Goal: Information Seeking & Learning: Check status

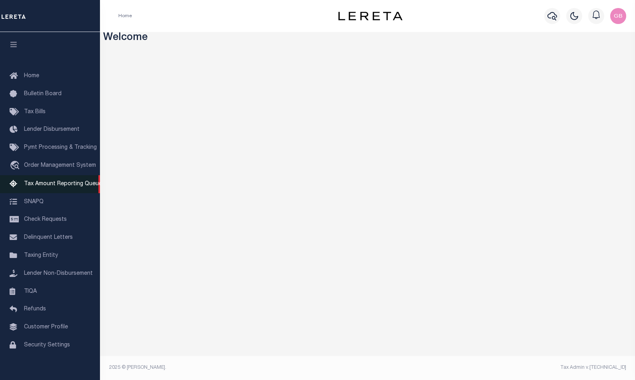
click at [47, 183] on span "Tax Amount Reporting Queue" at bounding box center [63, 184] width 78 height 6
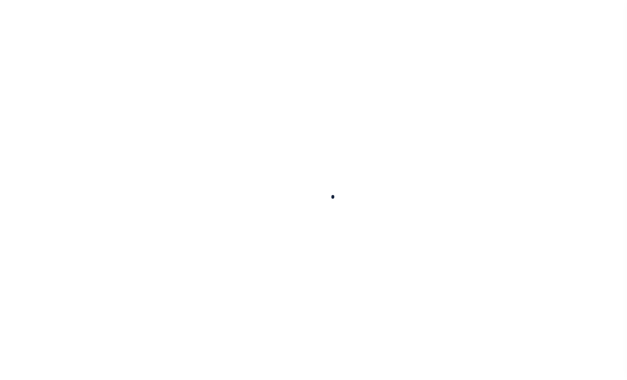
select select
select select "100"
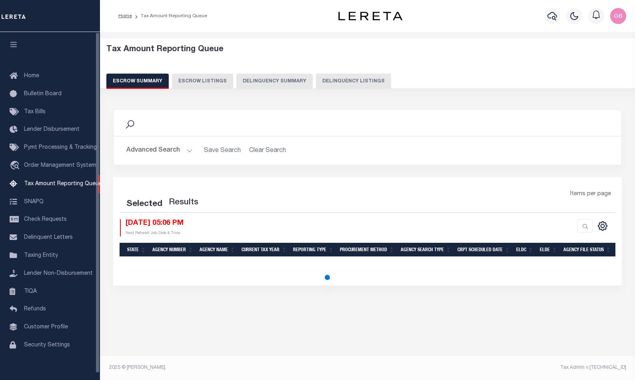
select select "100"
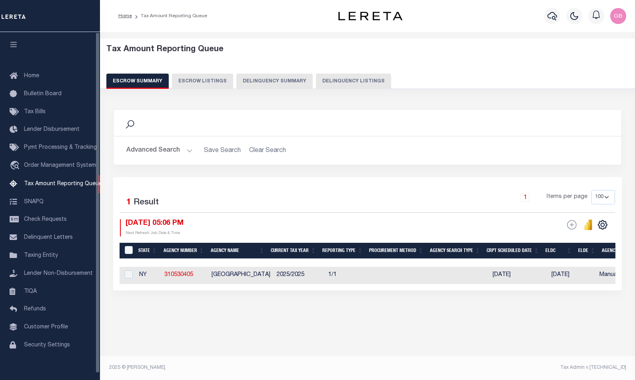
click at [177, 152] on button "Advanced Search" at bounding box center [159, 151] width 66 height 16
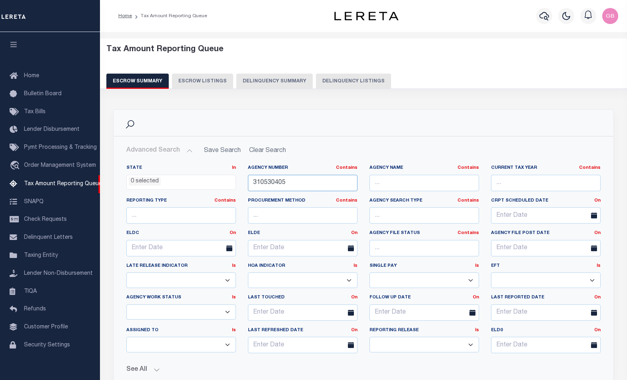
drag, startPoint x: 288, startPoint y: 186, endPoint x: 141, endPoint y: 186, distance: 146.9
click at [136, 186] on div "State In In AK AL AR AZ CA CO CT DC DE FL GA GU HI IA ID IL IN KS KY LA MA MD M…" at bounding box center [363, 262] width 487 height 195
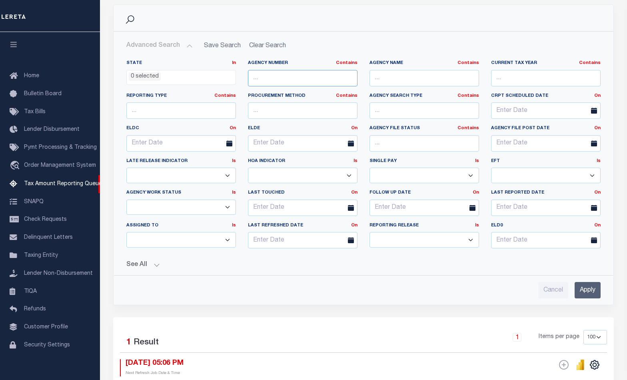
scroll to position [53, 0]
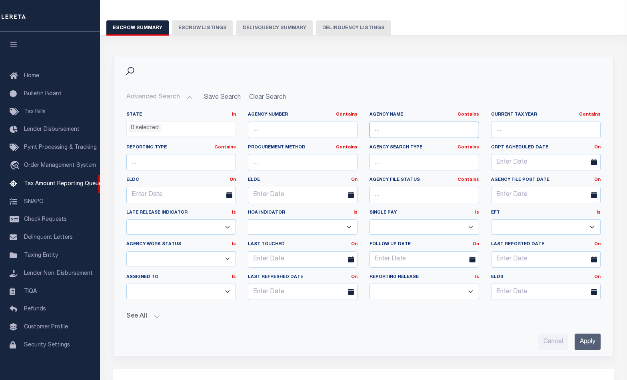
click at [401, 124] on input "text" at bounding box center [425, 130] width 110 height 16
type input "millville"
drag, startPoint x: 575, startPoint y: 342, endPoint x: 593, endPoint y: 344, distance: 18.2
click at [575, 342] on input "Apply" at bounding box center [588, 342] width 26 height 16
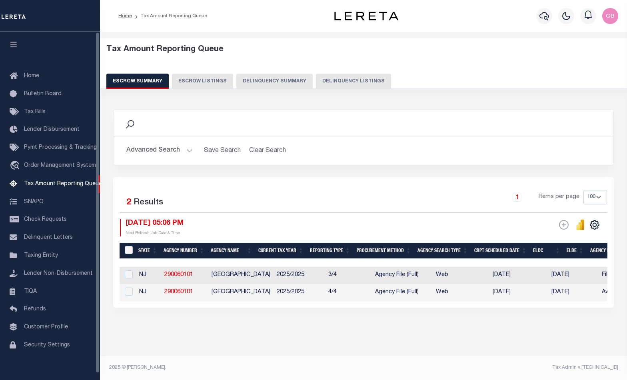
scroll to position [6, 0]
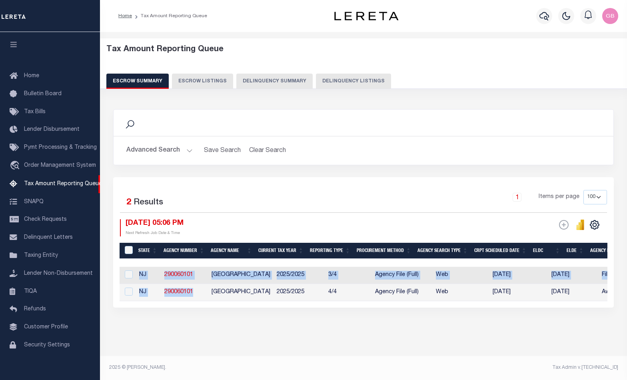
drag, startPoint x: 205, startPoint y: 297, endPoint x: 310, endPoint y: 301, distance: 104.5
click at [310, 301] on div "State Agency Number Agency Name Current Tax Year Reporting Type Procurement Met…" at bounding box center [364, 284] width 488 height 34
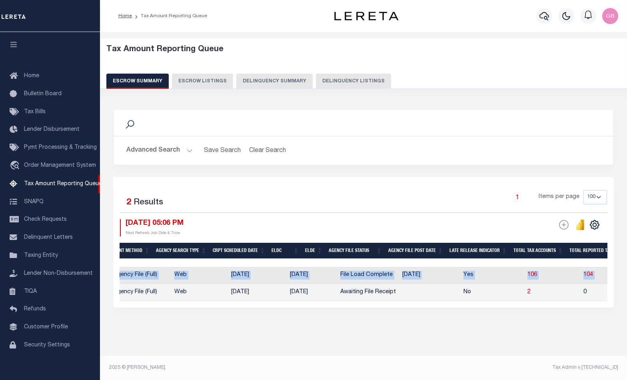
scroll to position [0, 0]
click at [318, 337] on div "Tax Amount Reporting Queue Escrow Summary Escrow Listings In" at bounding box center [363, 198] width 523 height 316
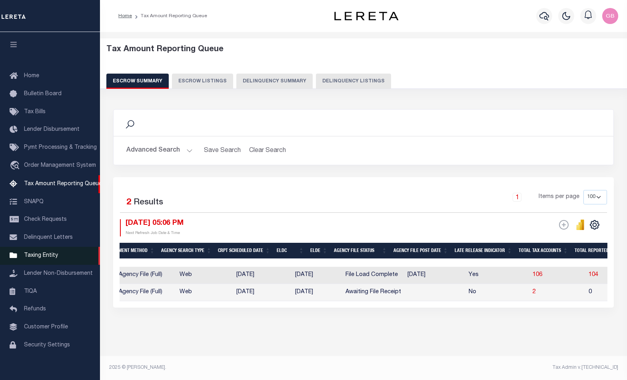
scroll to position [0, 260]
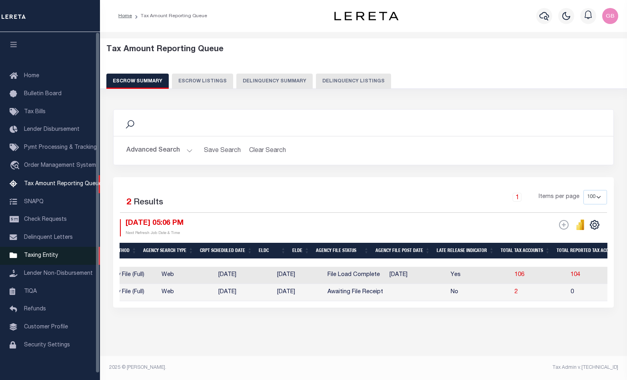
click at [27, 257] on span "Taxing Entity" at bounding box center [41, 256] width 34 height 6
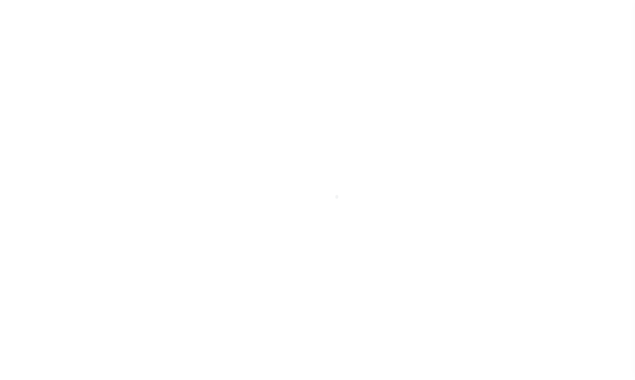
select select
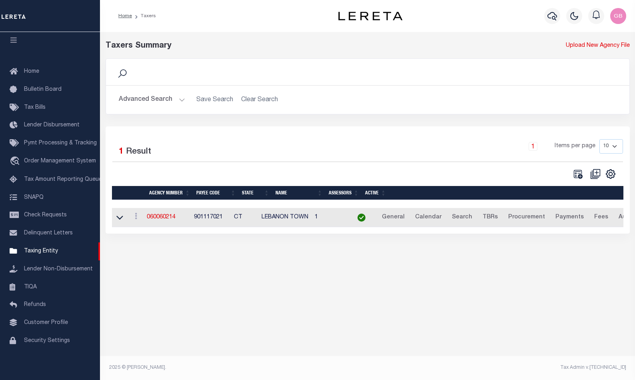
click at [172, 101] on button "Advanced Search" at bounding box center [152, 100] width 66 height 16
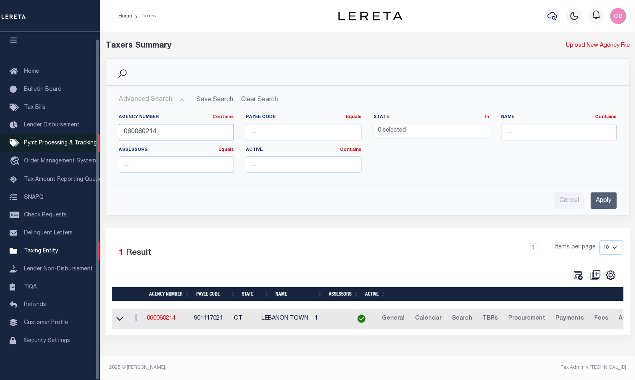
drag, startPoint x: 176, startPoint y: 129, endPoint x: 76, endPoint y: 134, distance: 100.2
click at [76, 134] on div "Home Taxers Profile" at bounding box center [317, 187] width 635 height 374
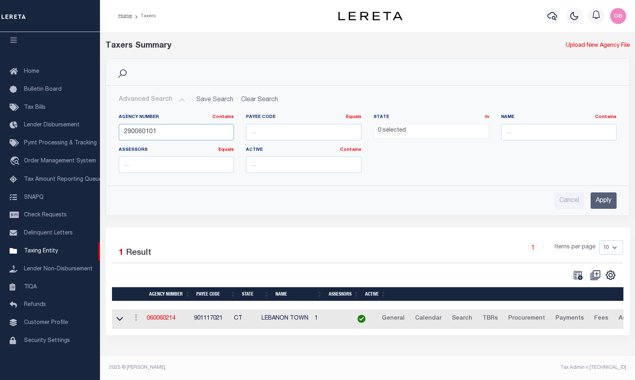
type input "290060101"
click at [607, 204] on input "Apply" at bounding box center [604, 200] width 26 height 16
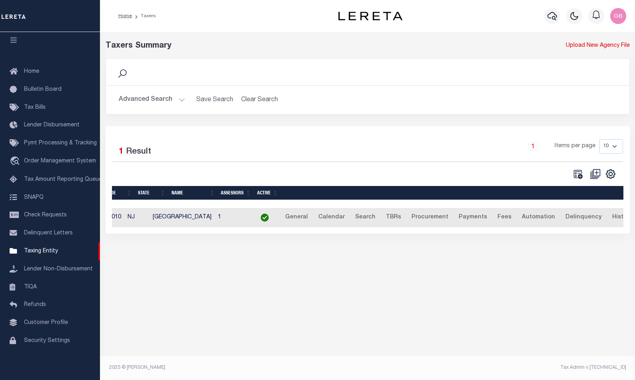
scroll to position [0, 109]
click at [604, 218] on link "History" at bounding box center [617, 217] width 27 height 13
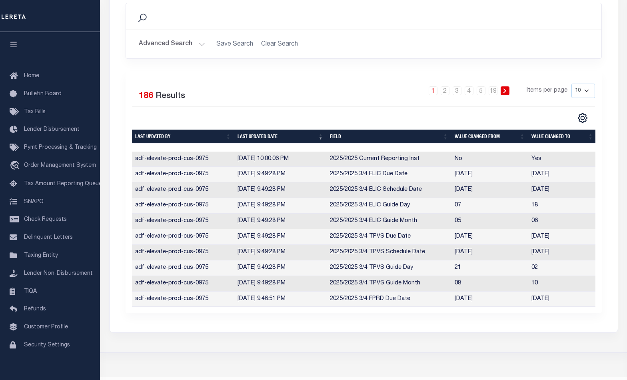
scroll to position [168, 0]
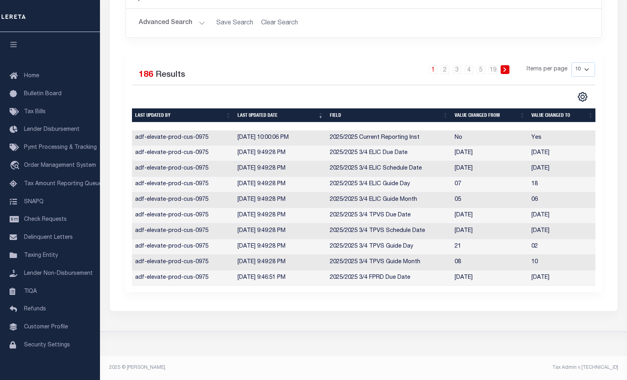
click at [584, 62] on select "10 25 50 100" at bounding box center [584, 69] width 24 height 14
select select "100"
click at [572, 62] on select "10 25 50 100" at bounding box center [584, 69] width 24 height 14
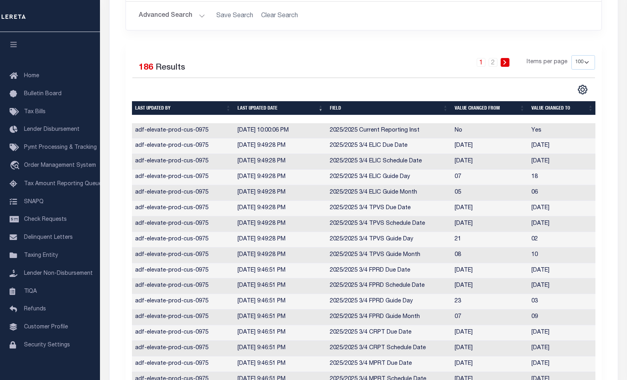
scroll to position [0, 0]
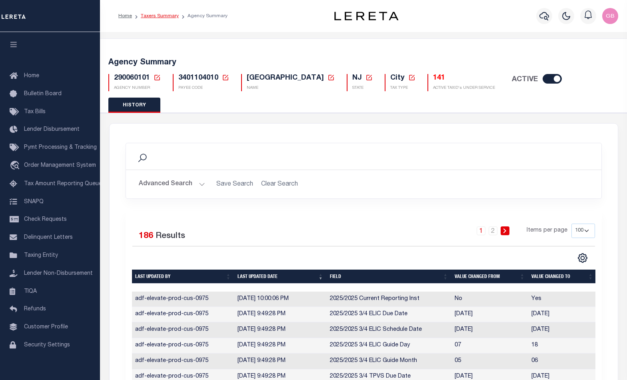
click at [161, 15] on link "Taxers Summary" at bounding box center [160, 16] width 38 height 5
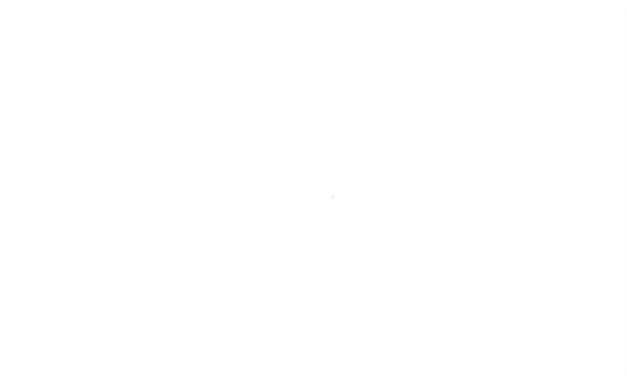
select select
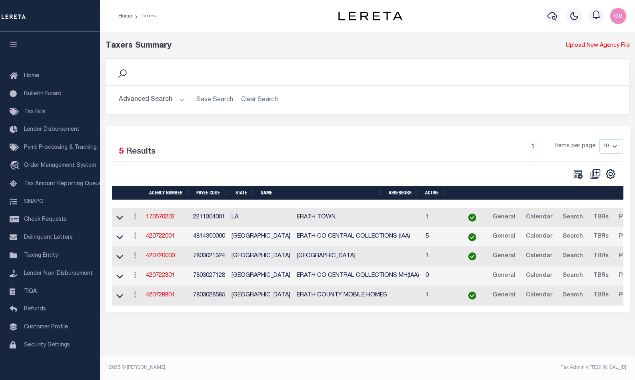
click at [169, 106] on button "Advanced Search" at bounding box center [152, 100] width 66 height 16
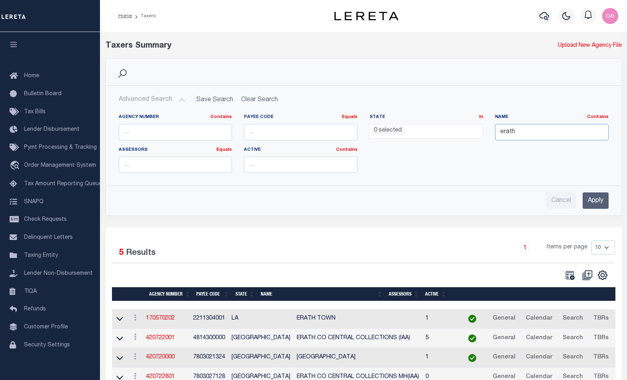
drag, startPoint x: 526, startPoint y: 130, endPoint x: 469, endPoint y: 132, distance: 56.9
click at [469, 132] on div "Agency Number Contains Contains Is Payee Code Equals Equals Is Not Equal To Is …" at bounding box center [364, 146] width 502 height 65
click at [181, 131] on input "text" at bounding box center [176, 132] width 114 height 16
type input "290060101"
click at [589, 202] on input "Apply" at bounding box center [596, 200] width 26 height 16
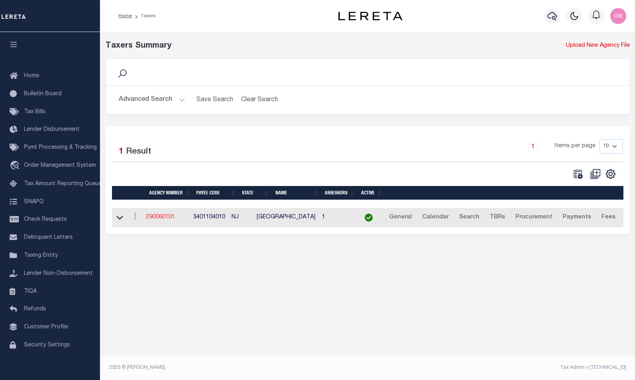
click at [153, 219] on link "290060101" at bounding box center [160, 217] width 29 height 6
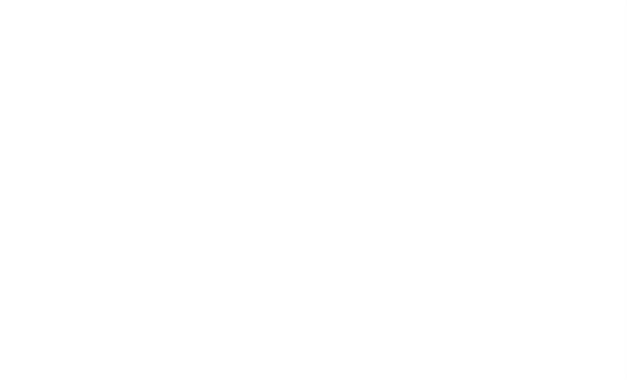
select select
checkbox input "false"
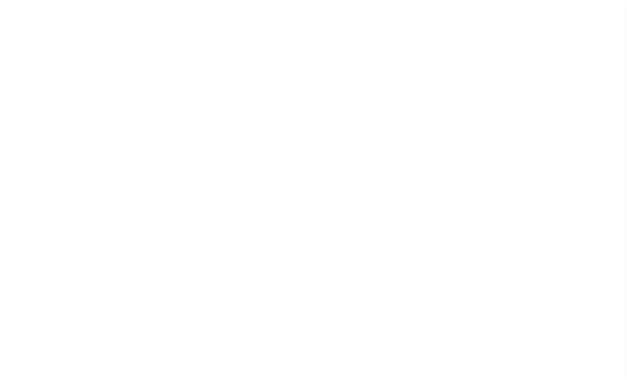
checkbox input "false"
type input "3401104010"
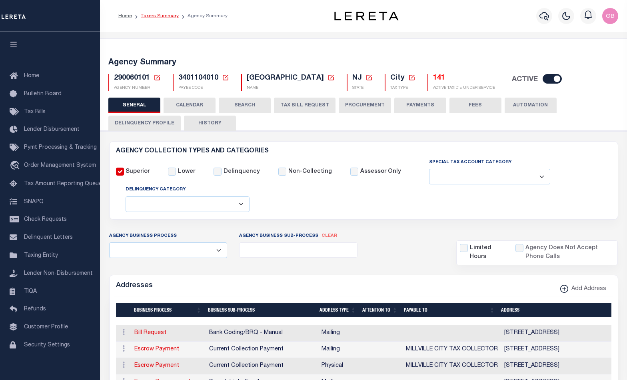
click at [162, 15] on link "Taxers Summary" at bounding box center [160, 16] width 38 height 5
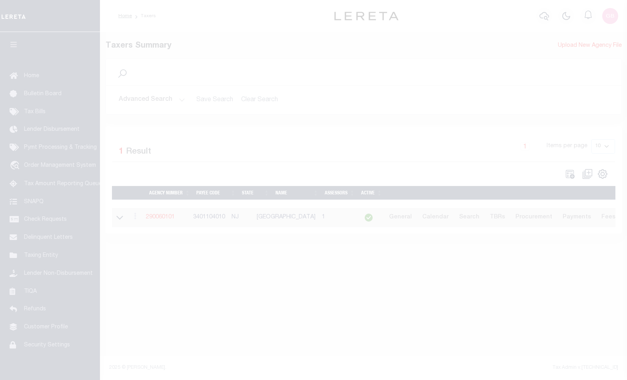
select select
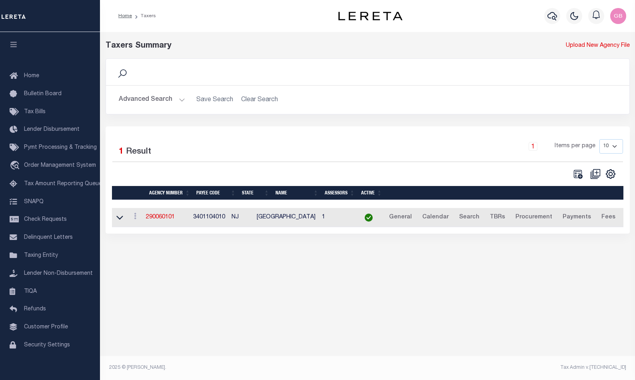
click at [170, 104] on button "Advanced Search" at bounding box center [152, 100] width 66 height 16
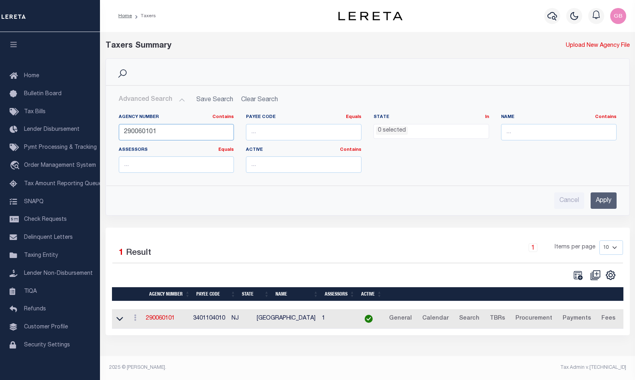
drag, startPoint x: 149, startPoint y: 134, endPoint x: 112, endPoint y: 112, distance: 43.0
click at [101, 129] on div "Search Advanced Search Save Search Clear Search tblPayees_dynamictable_____Defa…" at bounding box center [368, 142] width 537 height 169
click at [555, 138] on input "text" at bounding box center [559, 132] width 116 height 16
type input "[PERSON_NAME]"
click at [604, 202] on input "Apply" at bounding box center [604, 200] width 26 height 16
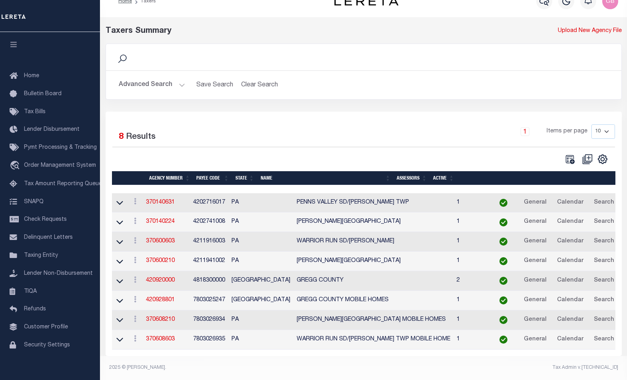
scroll to position [24, 0]
click at [152, 278] on link "420920000" at bounding box center [160, 281] width 29 height 6
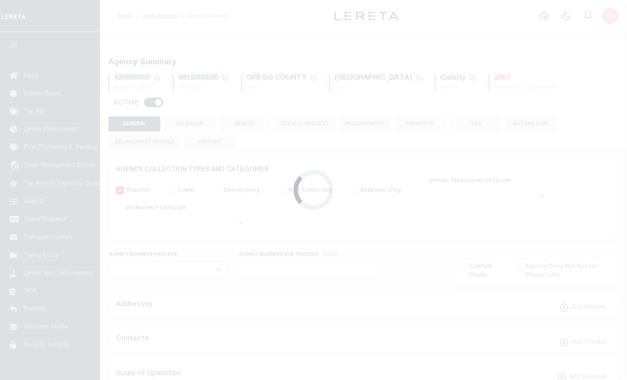
select select
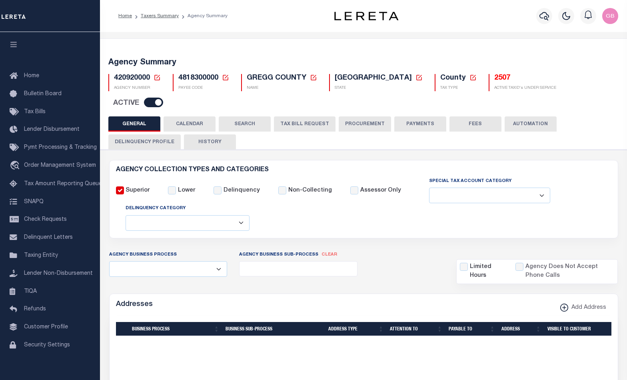
click at [188, 116] on button "CALENDAR" at bounding box center [190, 123] width 52 height 15
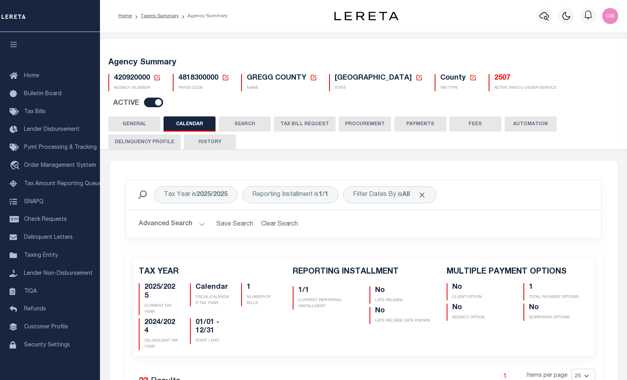
checkbox input "false"
type input "1"
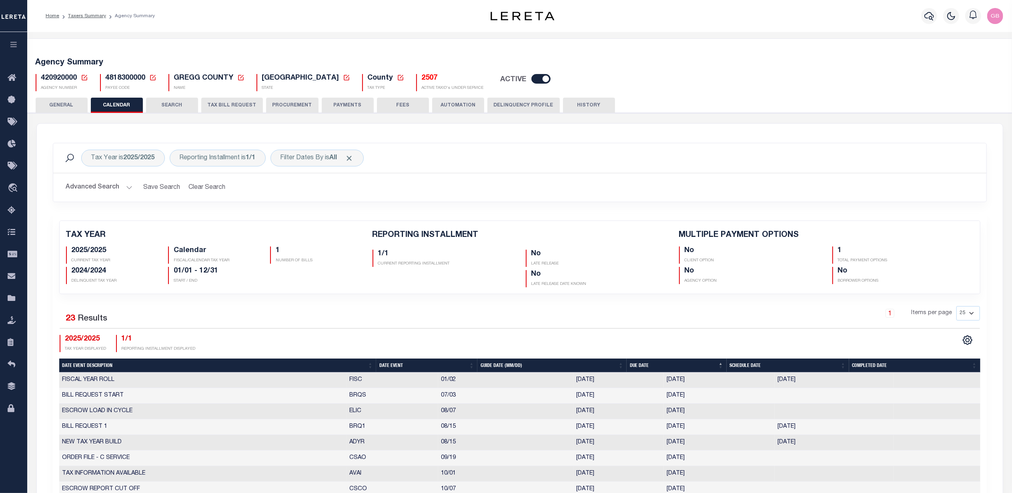
click at [82, 77] on icon at bounding box center [85, 78] width 6 height 6
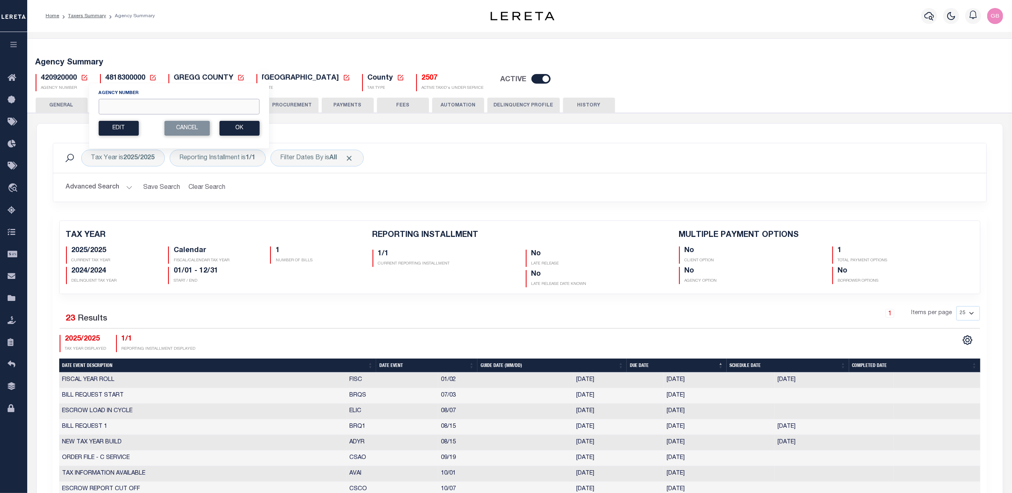
click at [119, 110] on input "Agency Number" at bounding box center [178, 107] width 161 height 16
type input "290060101"
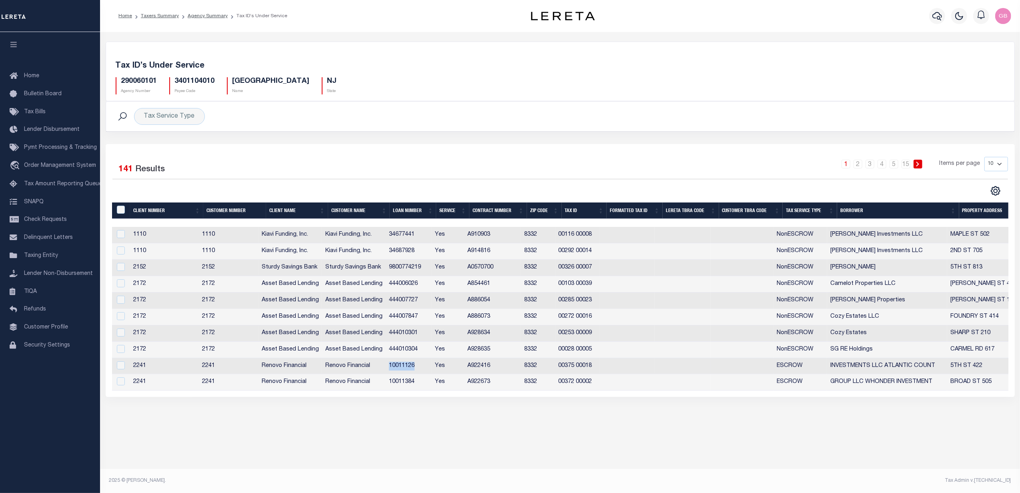
drag, startPoint x: 392, startPoint y: 369, endPoint x: 423, endPoint y: 369, distance: 30.8
click at [423, 369] on td "10011126" at bounding box center [409, 366] width 46 height 16
checkbox input "true"
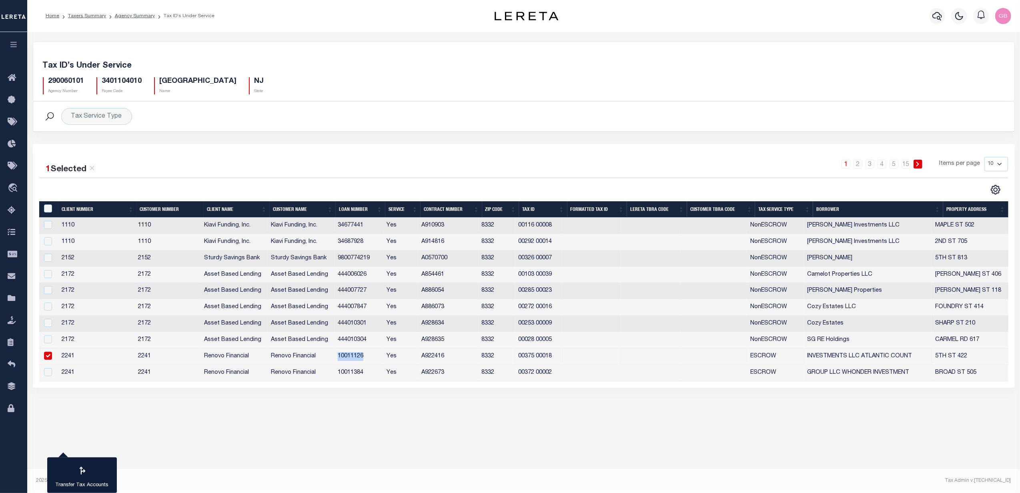
copy td "10011126"
drag, startPoint x: 132, startPoint y: 13, endPoint x: 139, endPoint y: 25, distance: 13.9
click at [132, 14] on link "Agency Summary" at bounding box center [135, 16] width 40 height 5
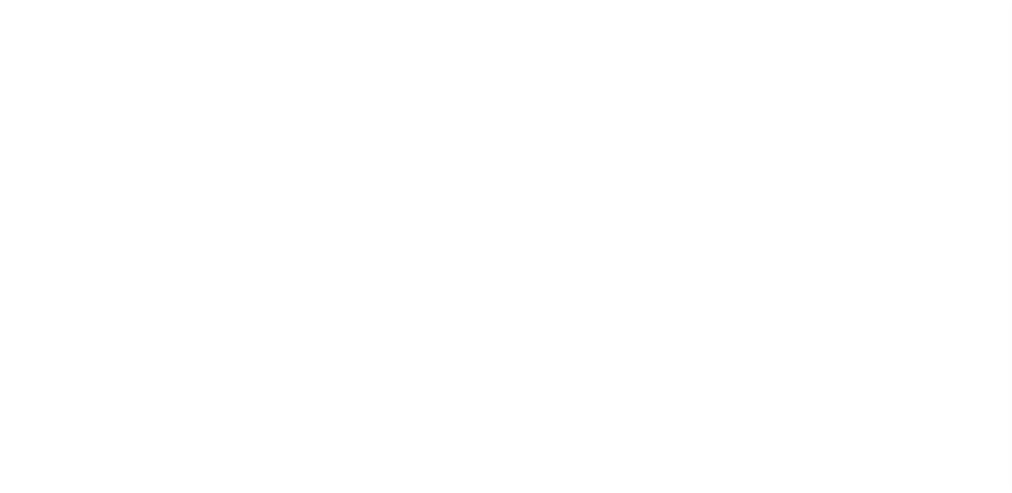
select select
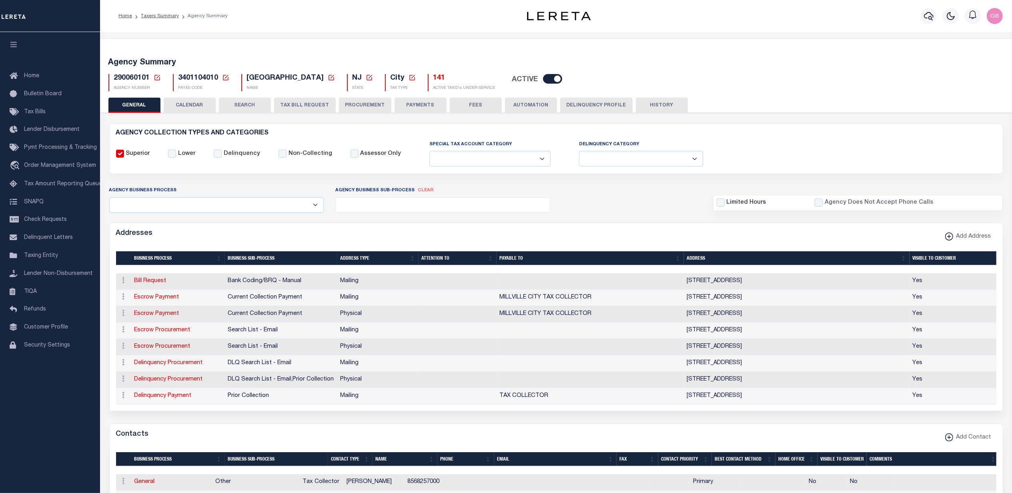
drag, startPoint x: 187, startPoint y: 106, endPoint x: 307, endPoint y: 12, distance: 151.6
click at [187, 106] on button "CALENDAR" at bounding box center [190, 105] width 52 height 15
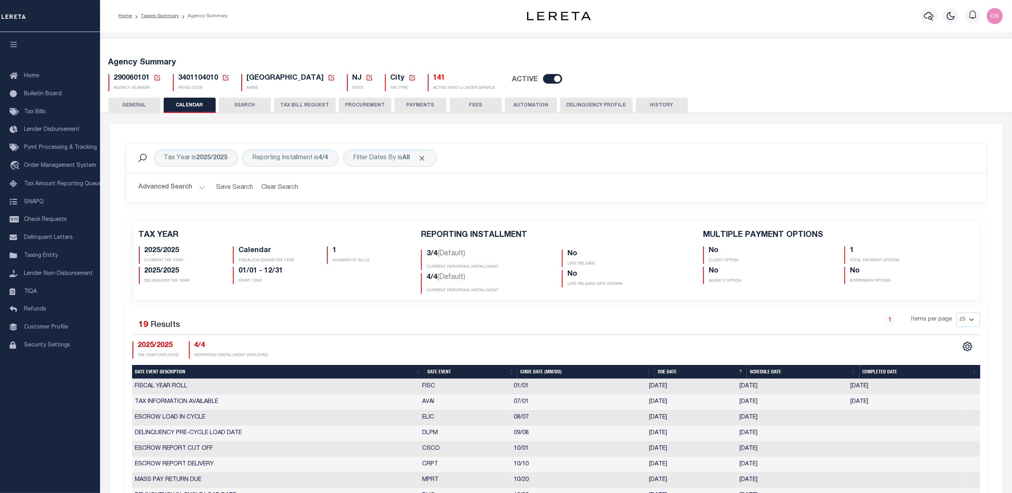
checkbox input "false"
type input "1"
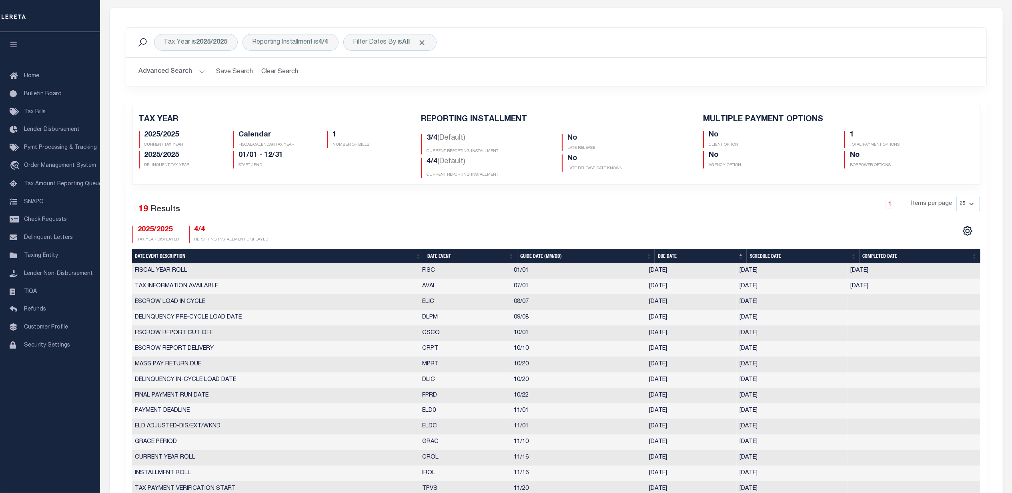
scroll to position [53, 0]
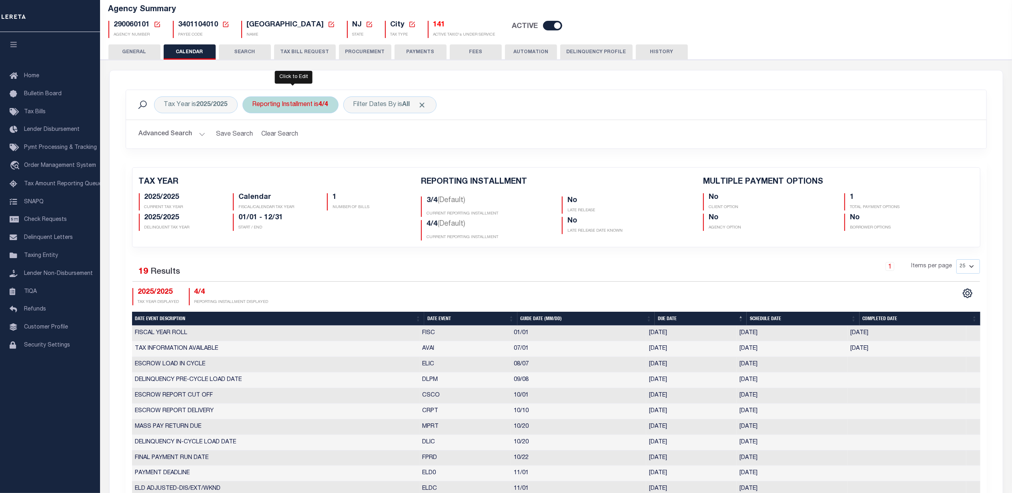
click at [297, 107] on div "Reporting Installment is 4/4" at bounding box center [291, 104] width 96 height 17
click at [302, 144] on select "1/4 2/4 3/4 4/4" at bounding box center [312, 143] width 118 height 15
select select "3/4"
click at [254, 137] on select "1/4 2/4 3/4 4/4" at bounding box center [312, 143] width 118 height 15
click at [367, 164] on input "Apply" at bounding box center [359, 161] width 24 height 13
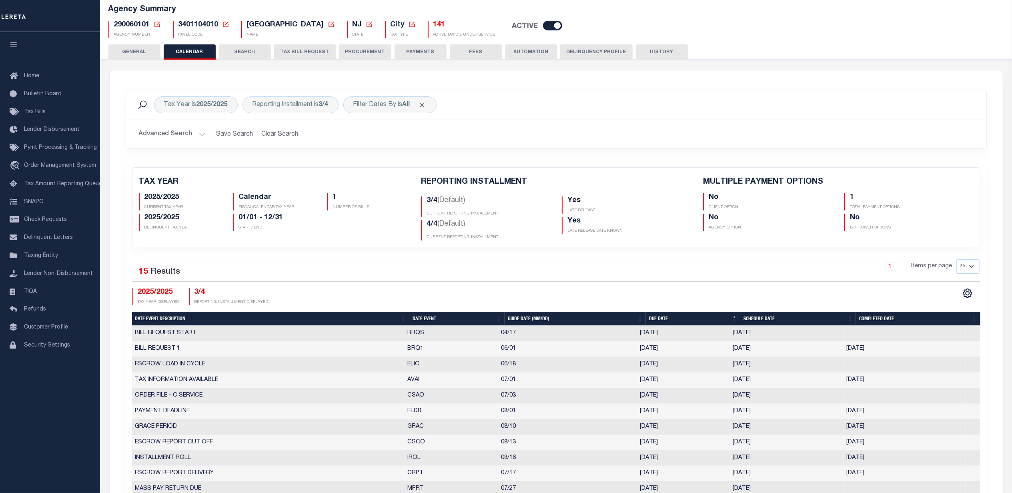
checkbox input "false"
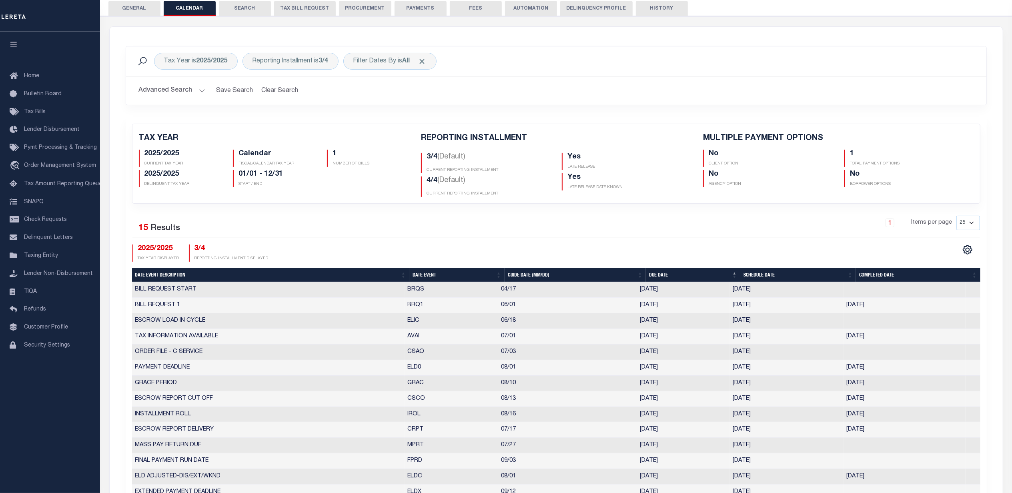
scroll to position [106, 0]
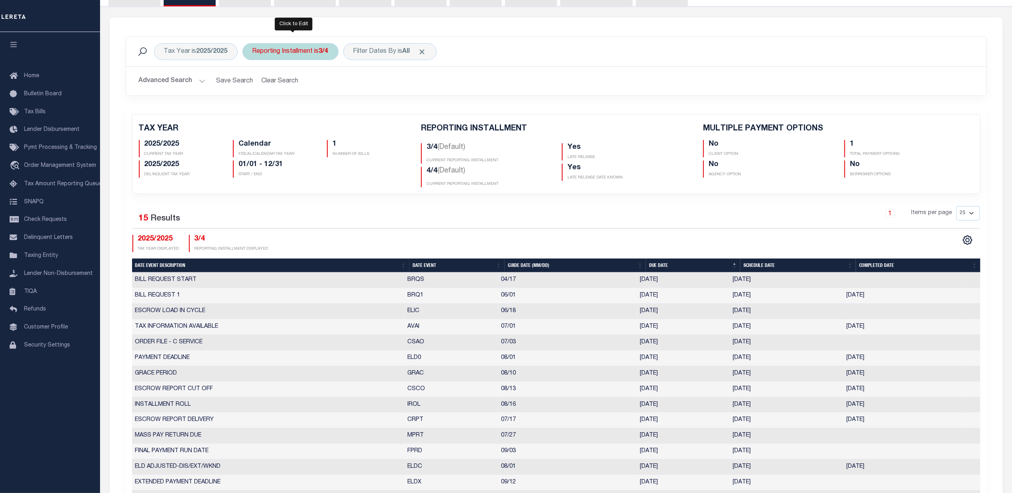
click at [319, 53] on div "Reporting Installment is 3/4" at bounding box center [291, 51] width 96 height 17
click at [321, 91] on select "1/4 2/4 3/4 4/4" at bounding box center [312, 90] width 118 height 15
select select "4/4"
click at [254, 84] on select "1/4 2/4 3/4 4/4" at bounding box center [312, 90] width 118 height 15
click at [364, 111] on input "Apply" at bounding box center [359, 108] width 24 height 13
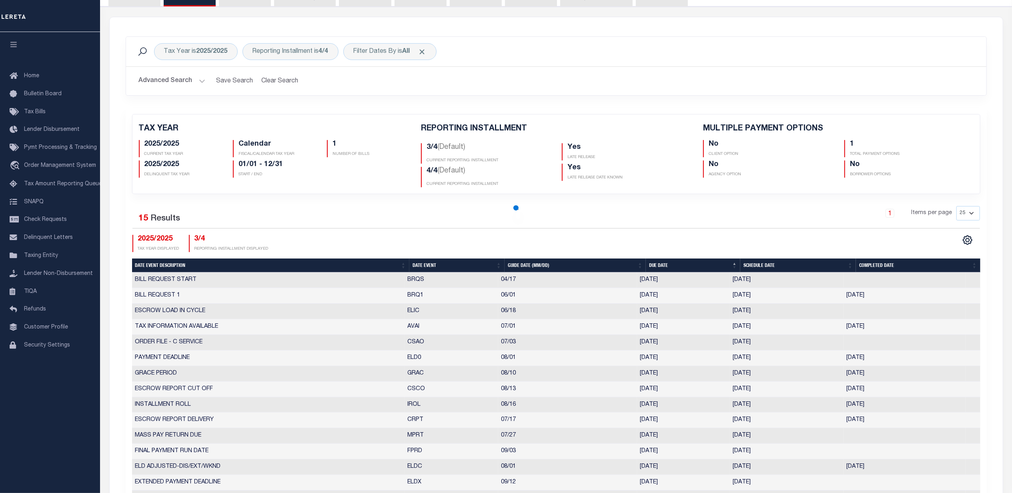
checkbox input "false"
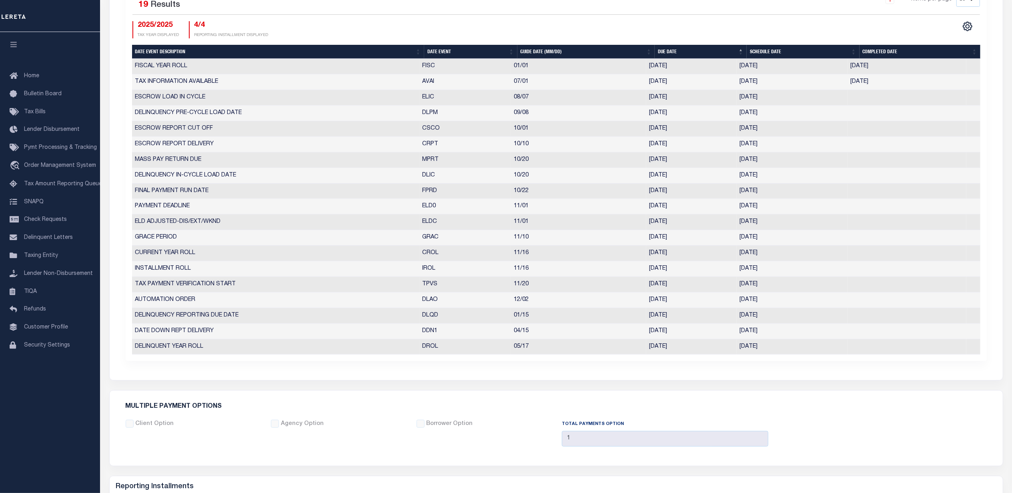
scroll to position [267, 0]
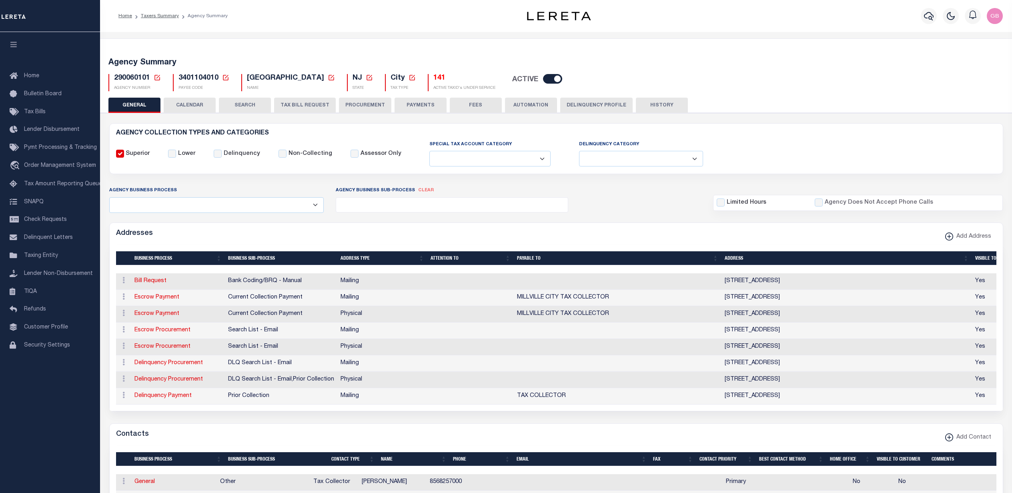
select select
click at [196, 103] on button "CALENDAR" at bounding box center [190, 105] width 52 height 15
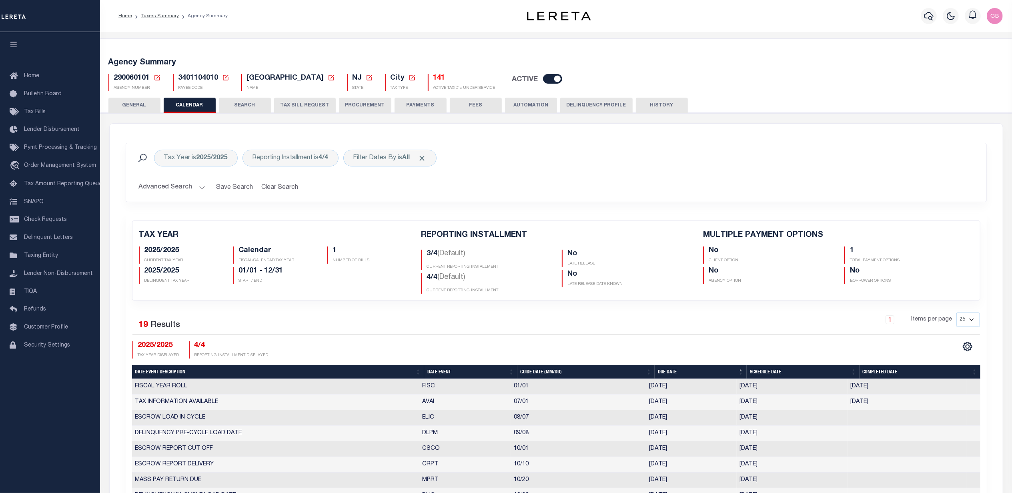
checkbox input "false"
type input "1"
click at [929, 16] on icon "button" at bounding box center [929, 16] width 10 height 10
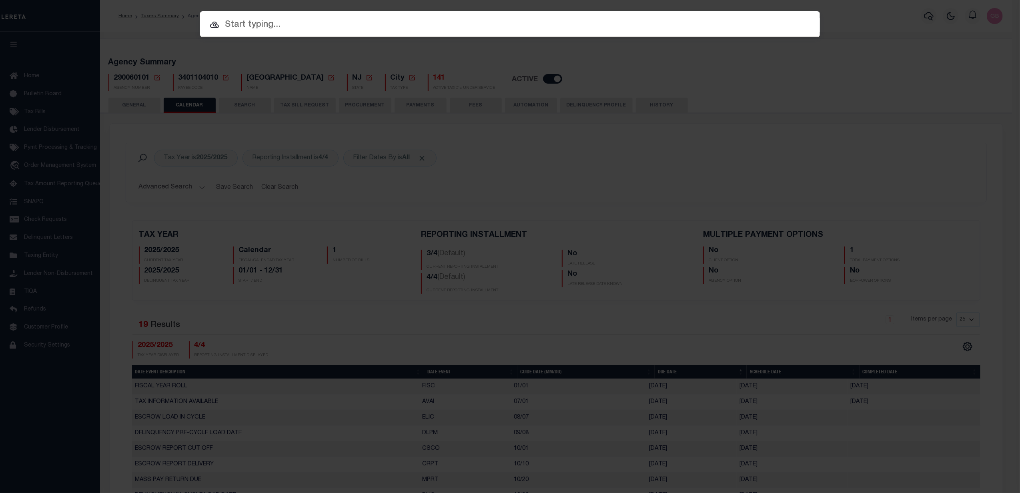
paste input "10011126"
type input "10011126"
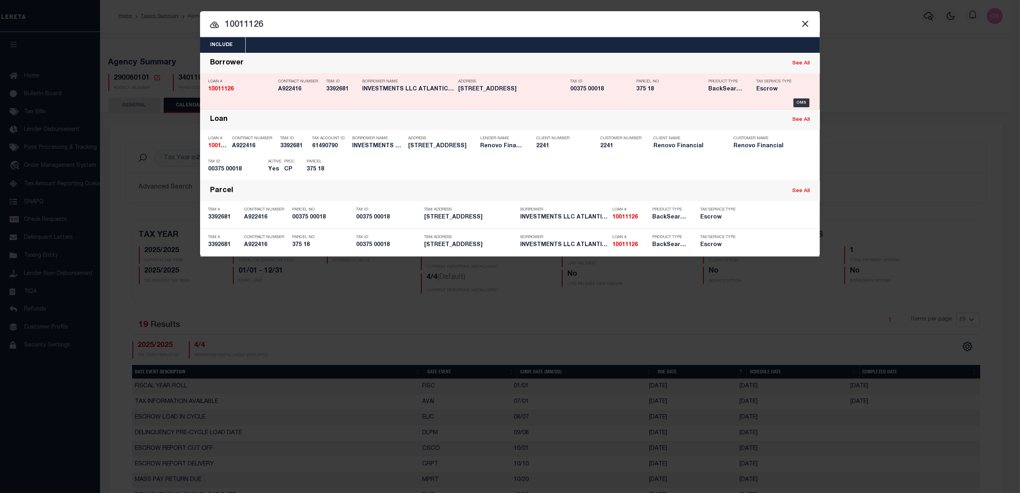
click at [800, 98] on div "Tax Service Type Escrow" at bounding box center [776, 86] width 52 height 23
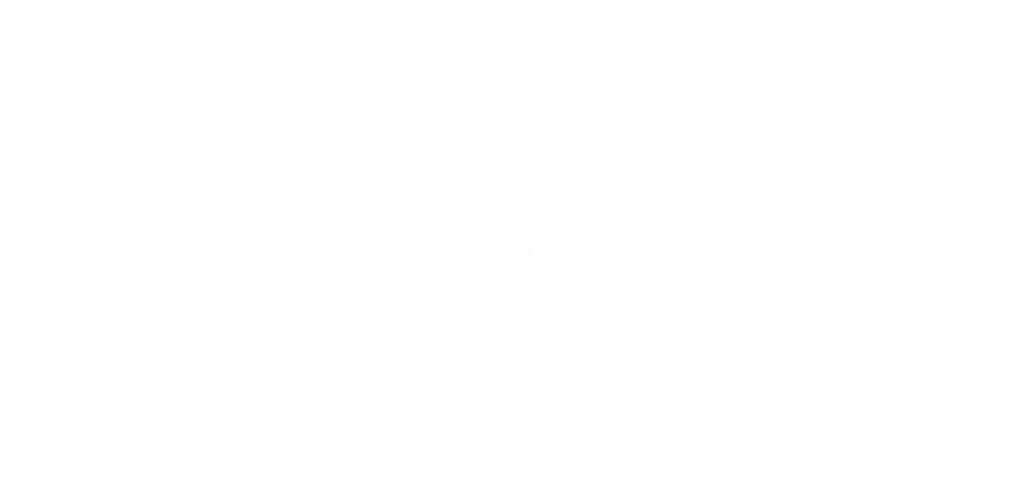
type input "10011126"
type input "INVESTMENTS LLC ATLANTIC COUNT"
select select
type input "[STREET_ADDRESS][PERSON_NAME]"
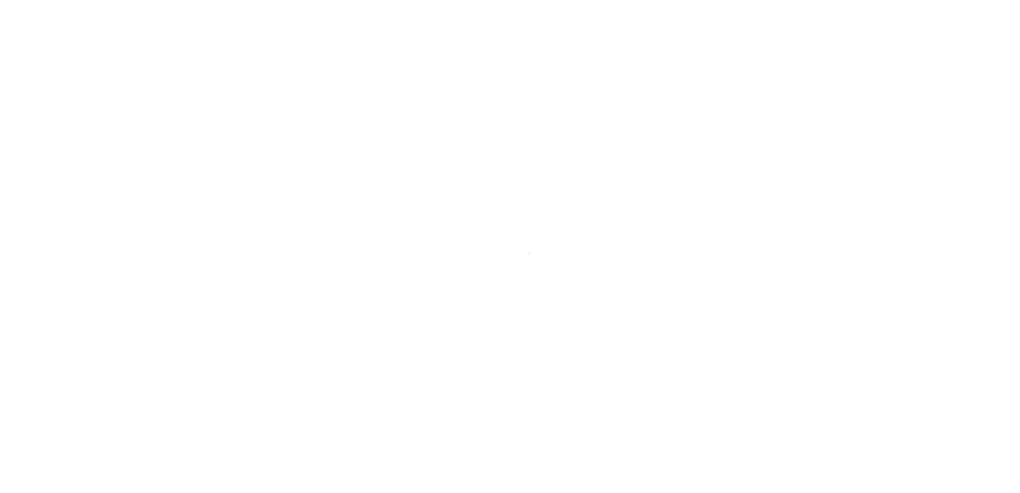
type input "WAYNE NJ 07470-4640 NULL"
select select "10"
select select "Escrow"
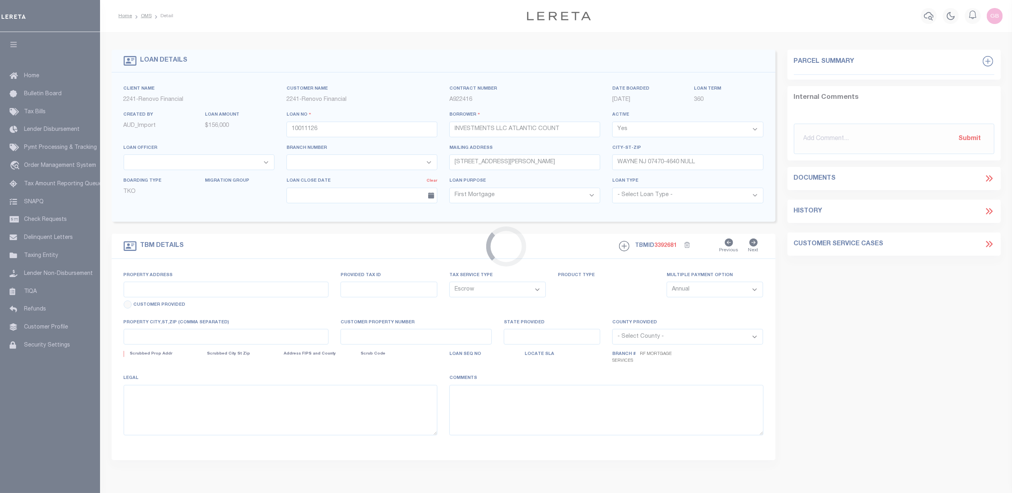
type input "[STREET_ADDRESS]"
type input "00375 00018"
select select
type input "[GEOGRAPHIC_DATA]"
type input "a0kUS000006jkcj"
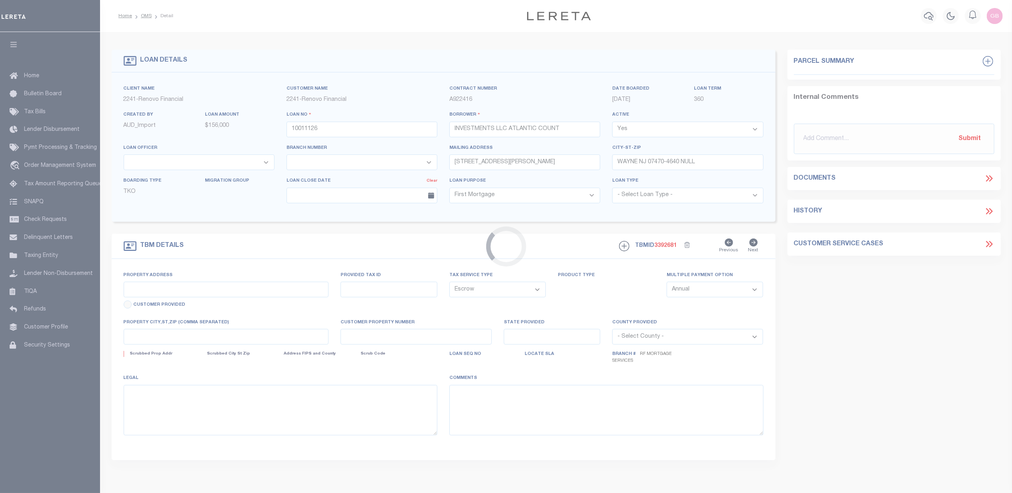
type input "NJ"
select select "25067"
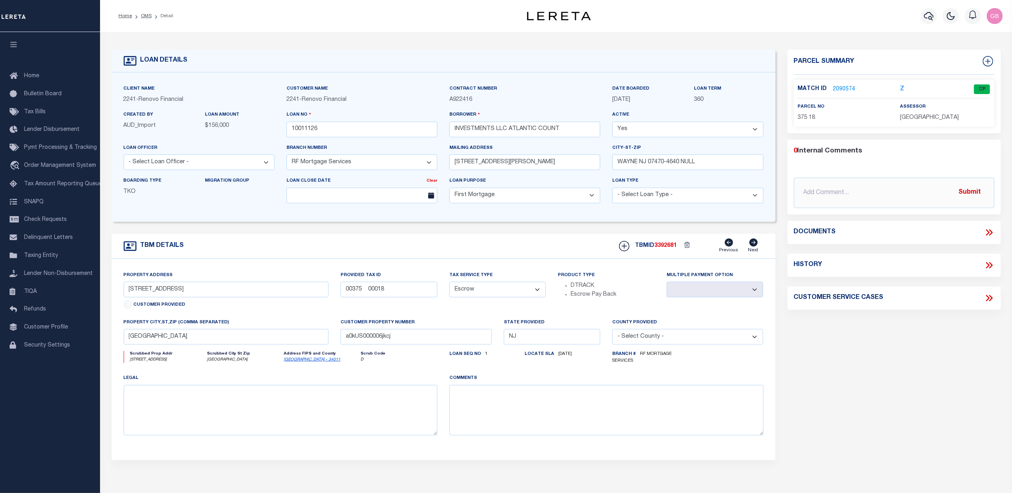
click at [848, 87] on link "2090574" at bounding box center [844, 89] width 22 height 8
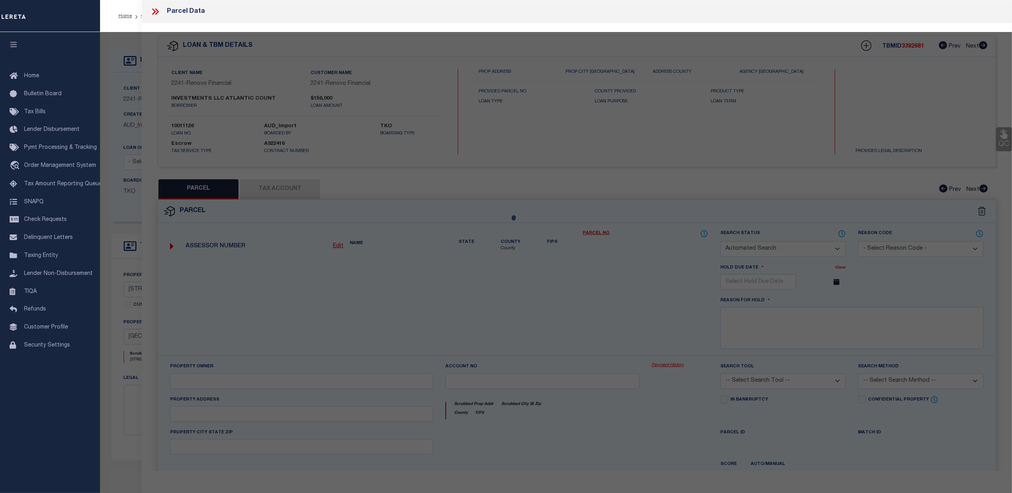
checkbox input "false"
select select "CP"
type input "INVESTMENTS LLC ATLANTIC COUNT"
select select "AGW"
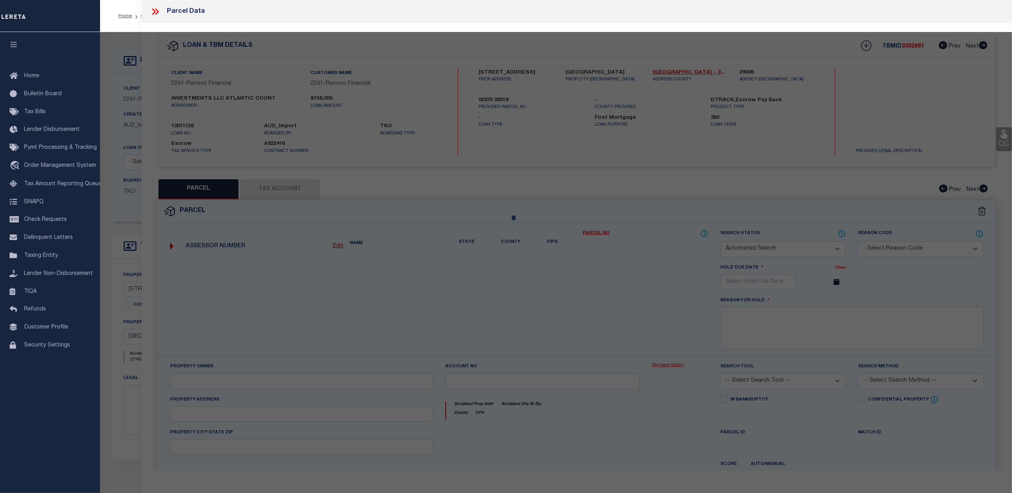
select select
type input "[STREET_ADDRESS]"
type input "[GEOGRAPHIC_DATA]"
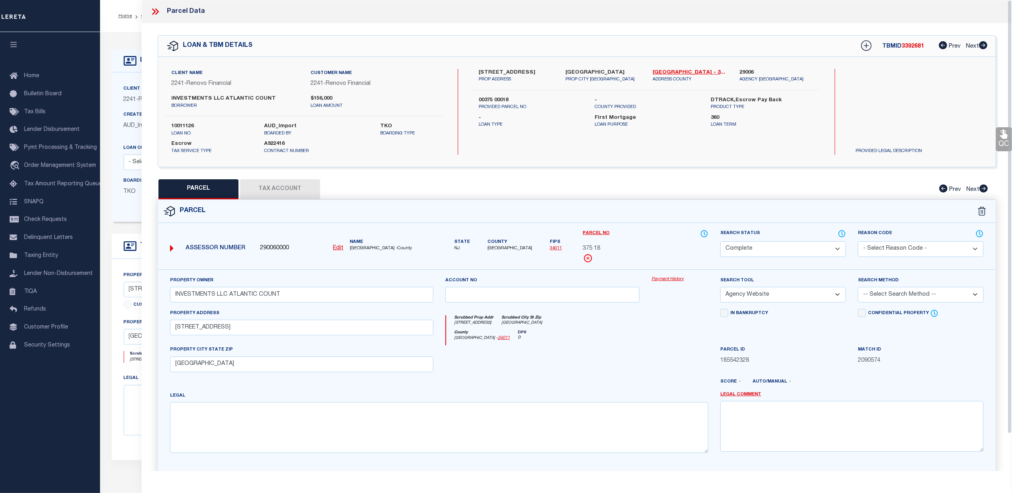
click at [668, 279] on link "Payment History" at bounding box center [679, 279] width 57 height 7
